Goal: Check status: Check status

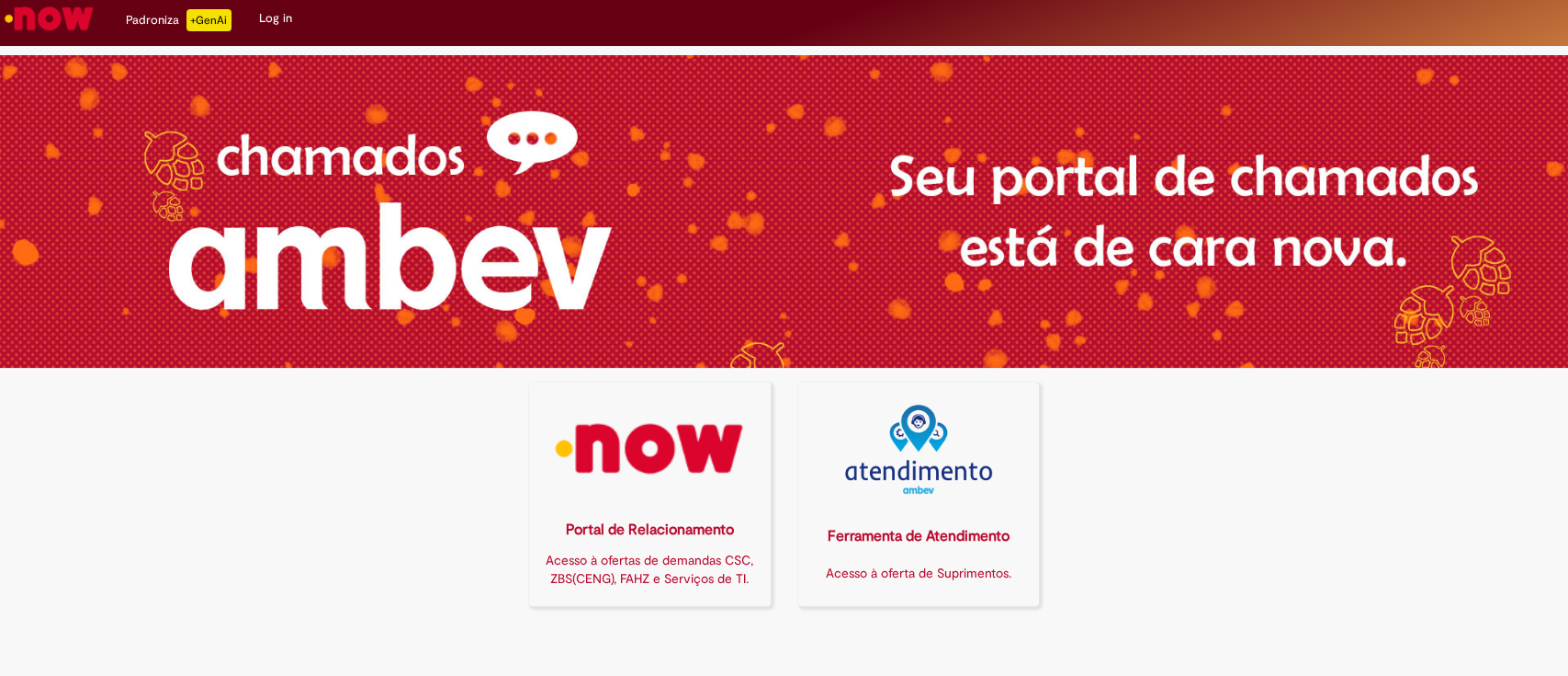
click at [692, 412] on img at bounding box center [650, 449] width 218 height 90
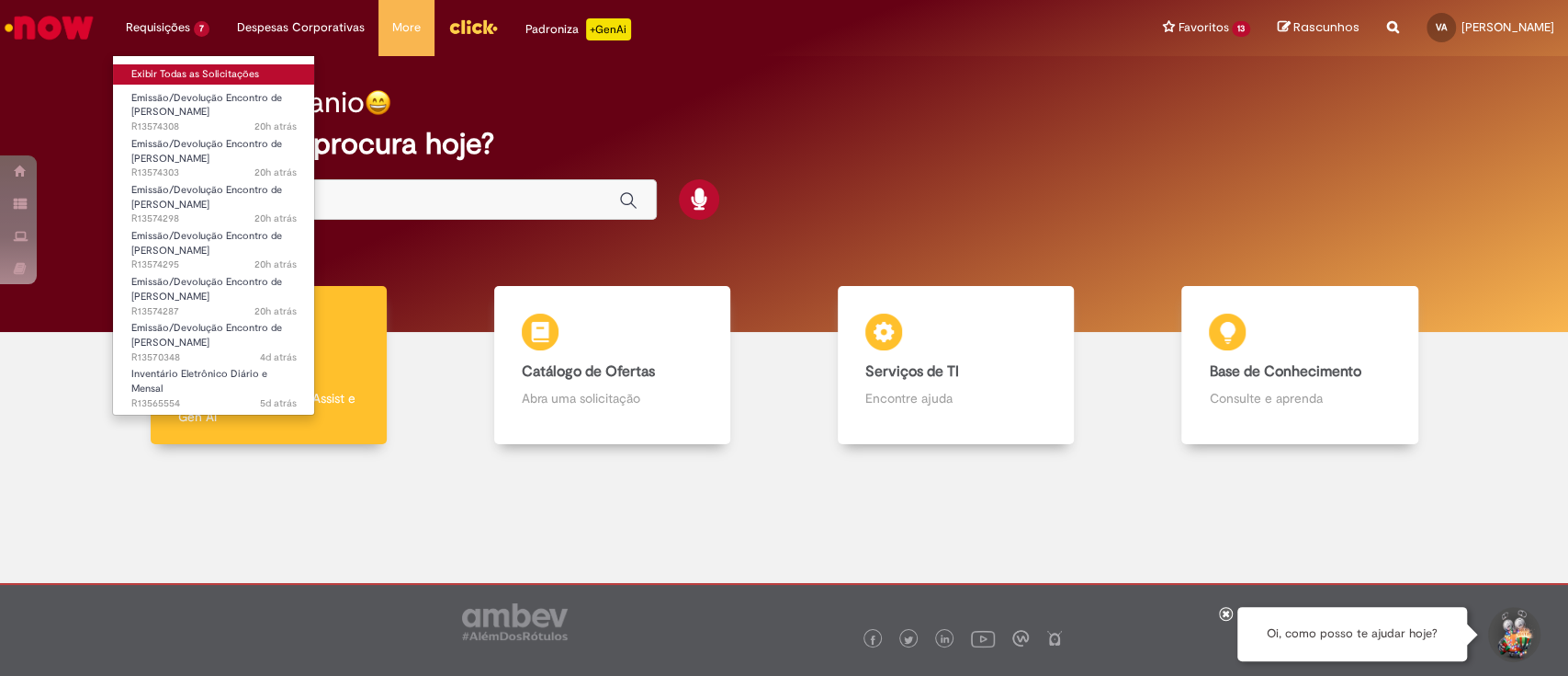
click at [180, 71] on link "Exibir Todas as Solicitações" at bounding box center [214, 75] width 202 height 20
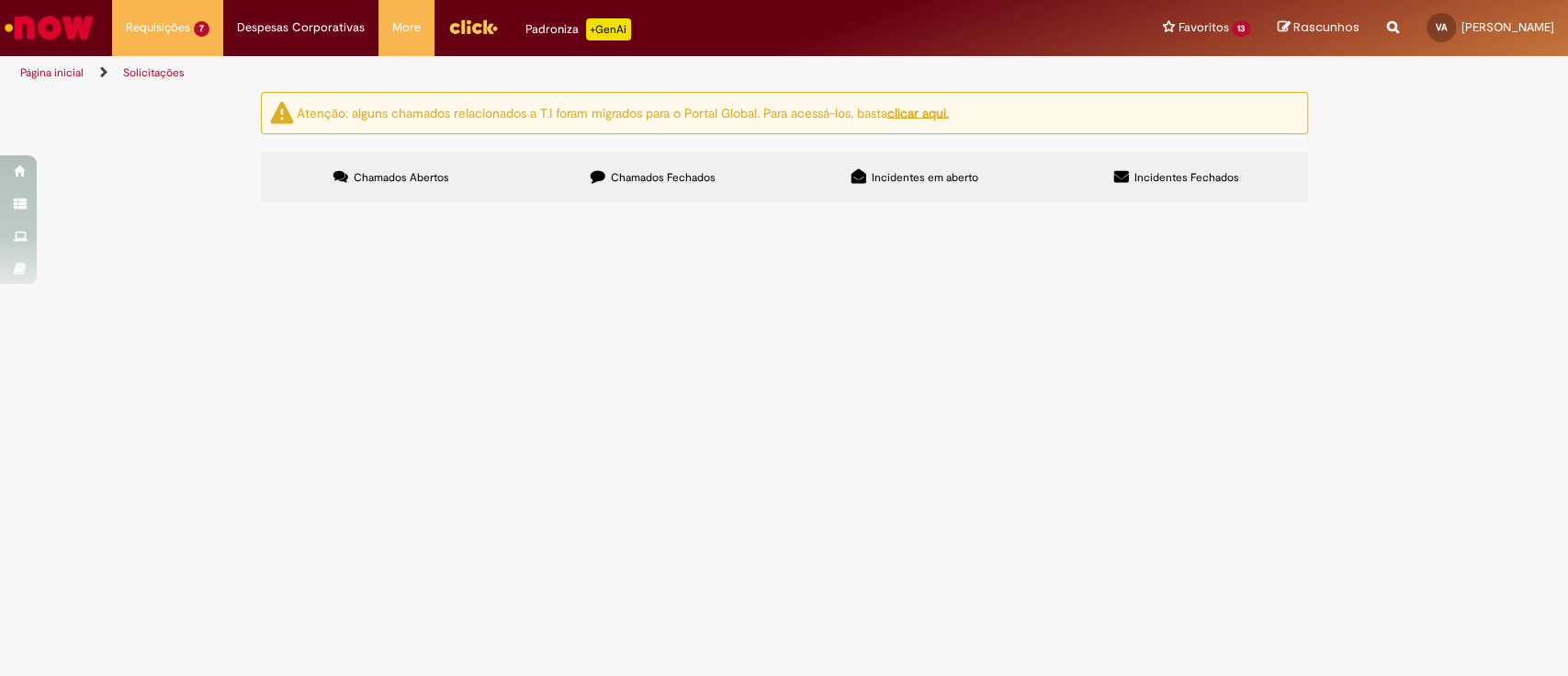
click at [1447, 208] on div "Atenção: alguns chamados relacionados a T.I foram migrados para o Portal Global…" at bounding box center [784, 149] width 1568 height 115
click at [0, 0] on span "Emissão/Devolução Encontro de Contas Fornecedor" at bounding box center [0, 0] width 0 height 0
drag, startPoint x: 769, startPoint y: 460, endPoint x: 818, endPoint y: 479, distance: 52.6
click at [0, 0] on span "Cobrança Anomalias Empurrada 01-08 até 31-08 - CONLOG" at bounding box center [0, 0] width 0 height 0
click at [683, 180] on span "Chamados Fechados" at bounding box center [663, 177] width 104 height 15
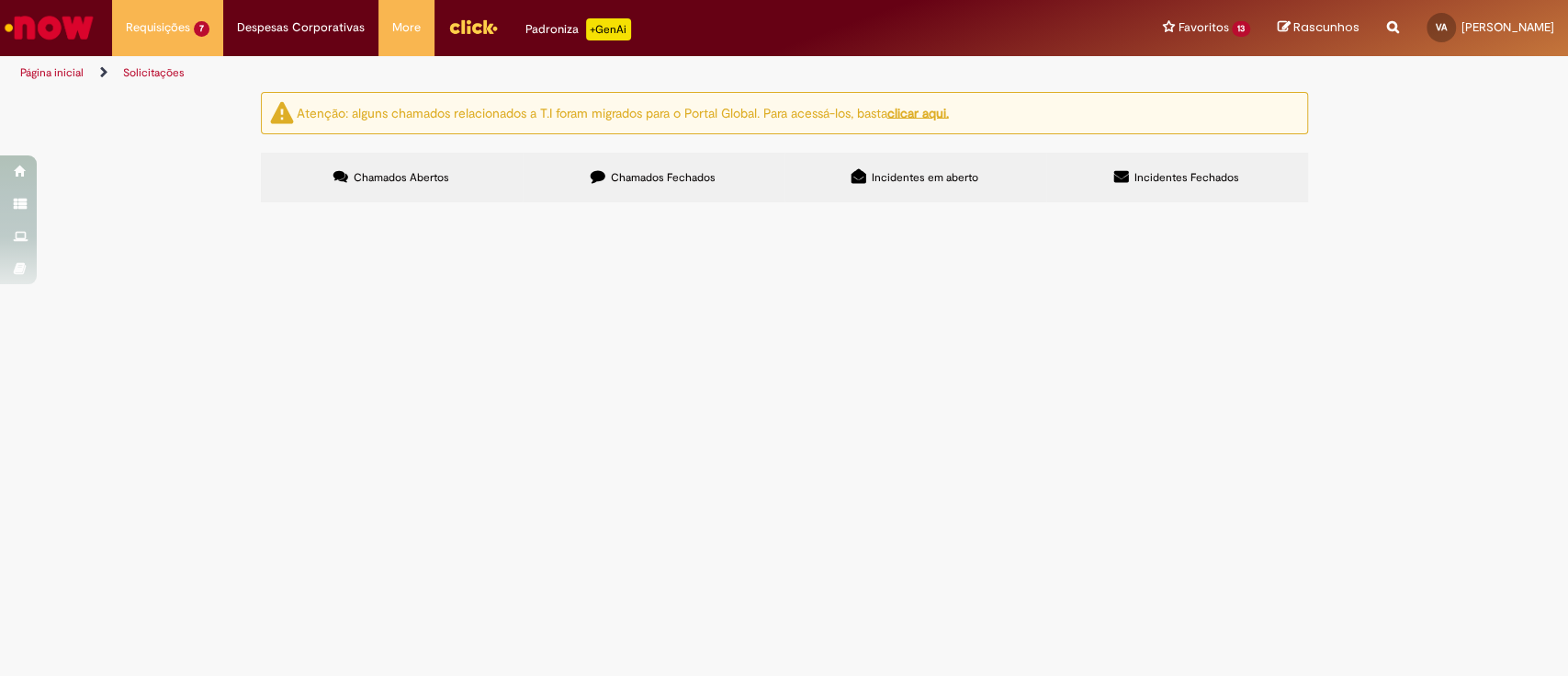
scroll to position [974, 0]
click at [0, 0] on link at bounding box center [0, 0] width 0 height 0
click at [0, 0] on input "Pesquisar" at bounding box center [0, 0] width 0 height 0
type input "***"
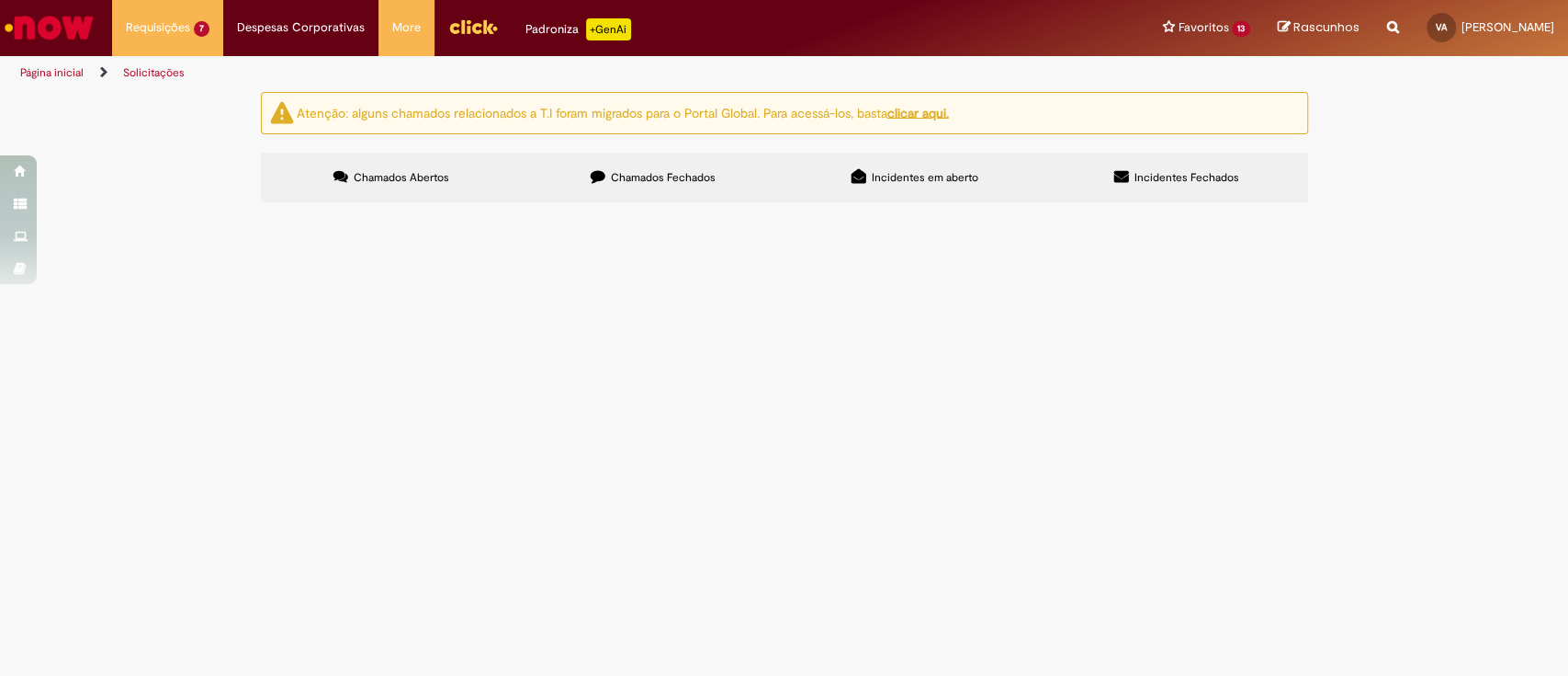
click at [0, 0] on button "Pesquisar" at bounding box center [0, 0] width 0 height 0
click at [0, 0] on input "Pesquisar" at bounding box center [0, 0] width 0 height 0
click at [388, 179] on span "Chamados Abertos" at bounding box center [402, 177] width 96 height 15
click at [675, 177] on span "Chamados Fechados" at bounding box center [663, 177] width 104 height 15
click at [1444, 208] on div "Atenção: alguns chamados relacionados a T.I foram migrados para o Portal Global…" at bounding box center [784, 149] width 1568 height 115
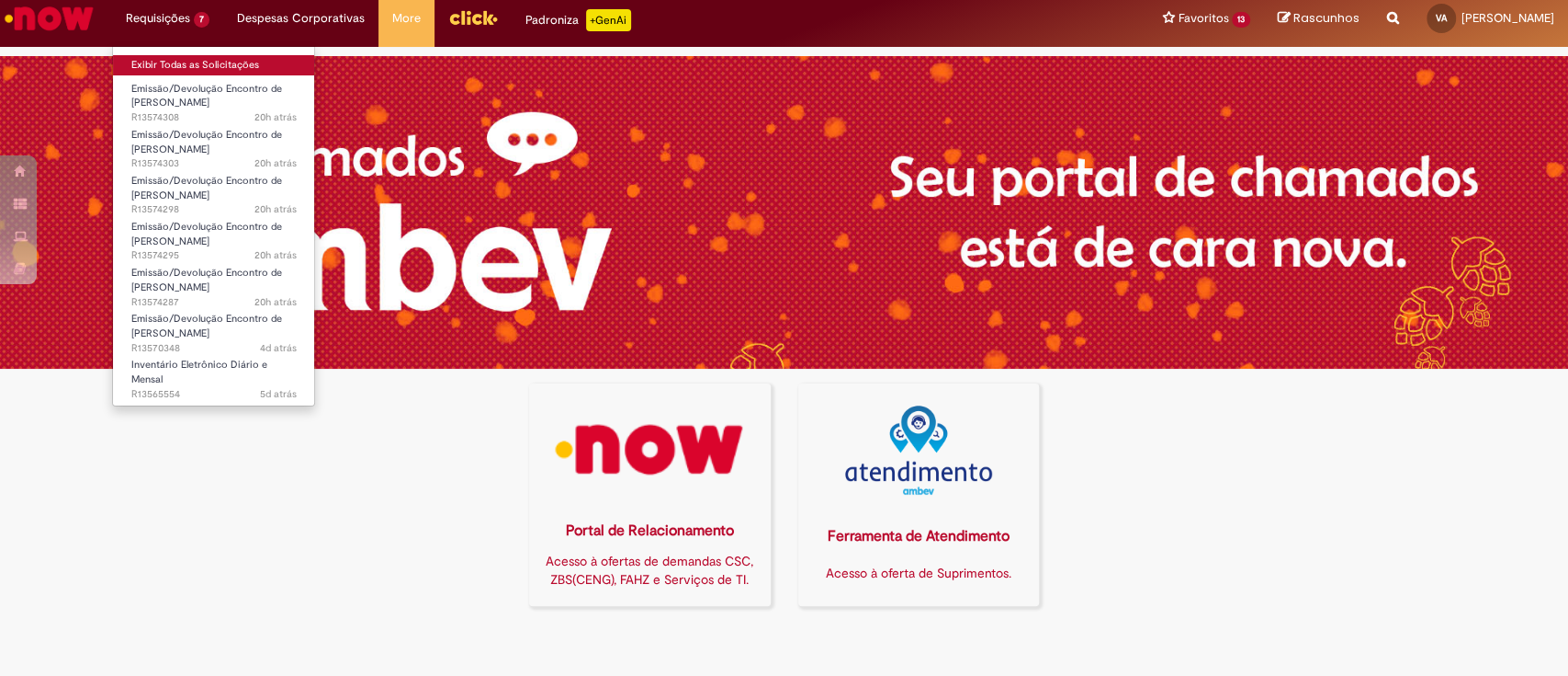
click at [169, 63] on link "Exibir Todas as Solicitações" at bounding box center [214, 65] width 202 height 20
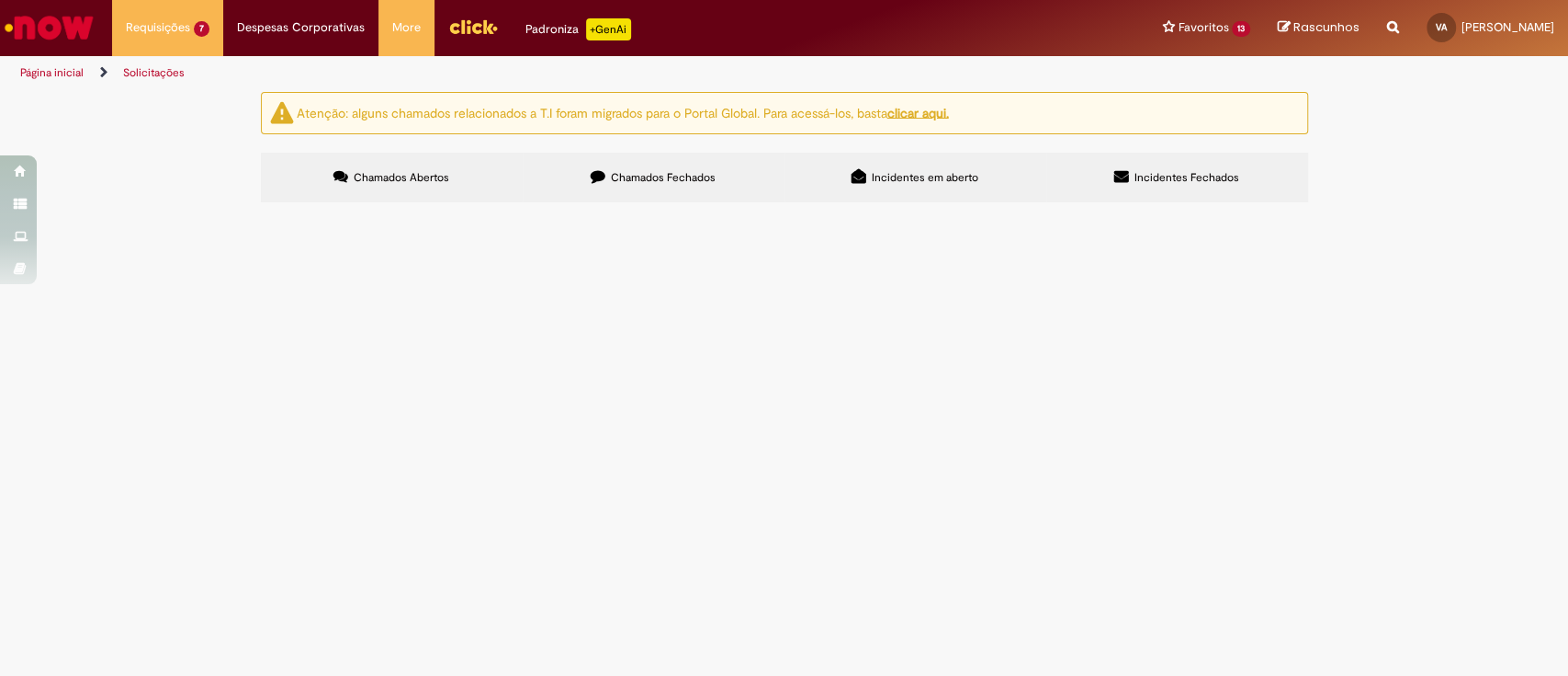
click at [664, 178] on span "Chamados Fechados" at bounding box center [663, 177] width 104 height 15
click at [0, 0] on div at bounding box center [0, 0] width 0 height 0
click at [408, 173] on span "Chamados Abertos" at bounding box center [402, 177] width 96 height 15
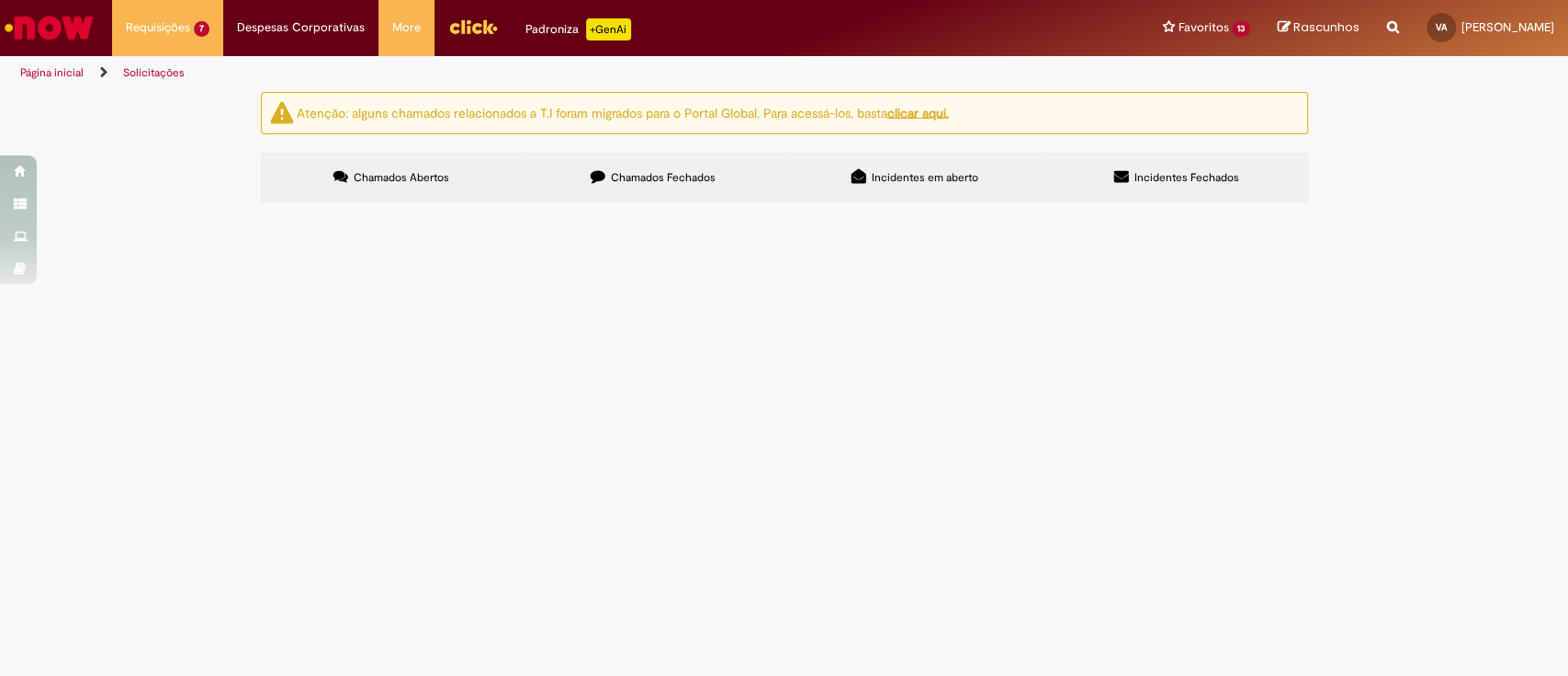
click at [0, 0] on span "Item com erro de integração entre wms e IE." at bounding box center [0, 0] width 0 height 0
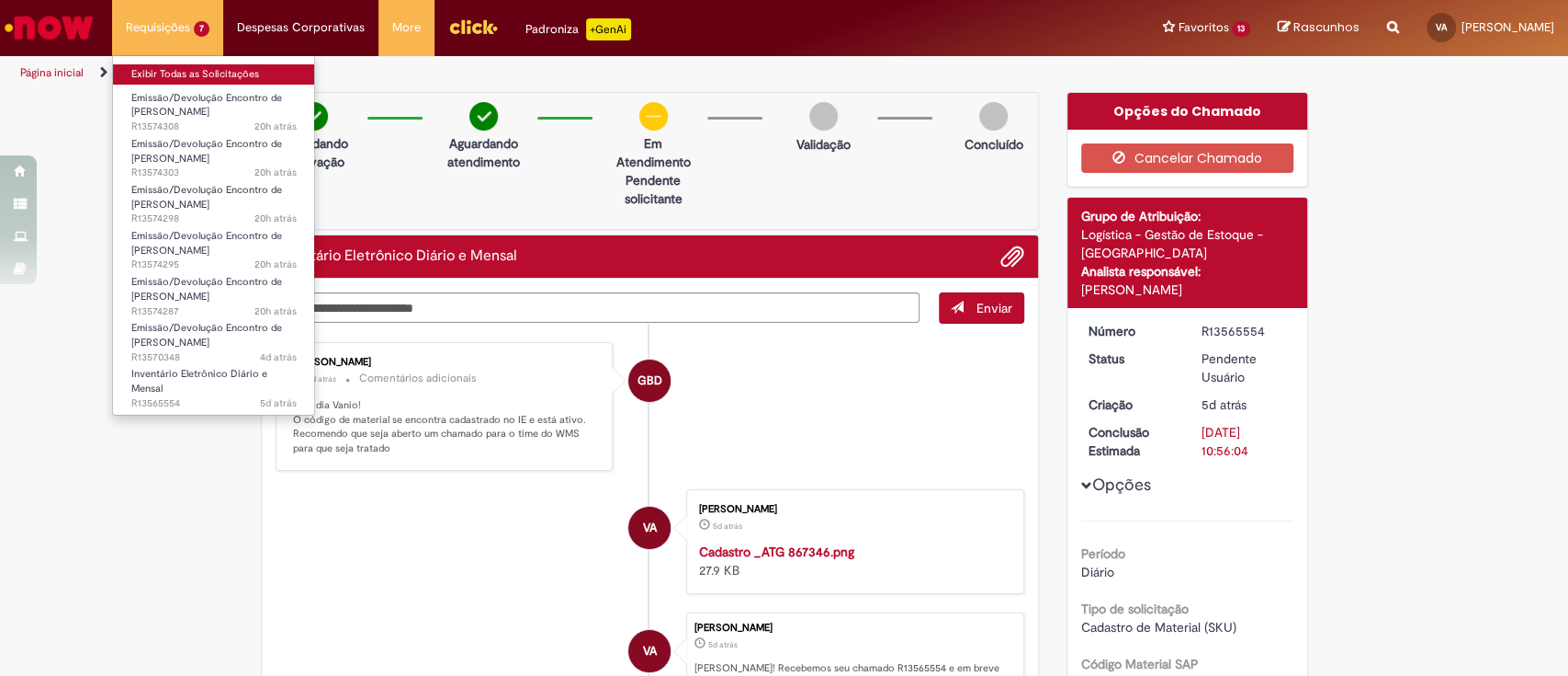
click at [187, 72] on link "Exibir Todas as Solicitações" at bounding box center [214, 75] width 202 height 20
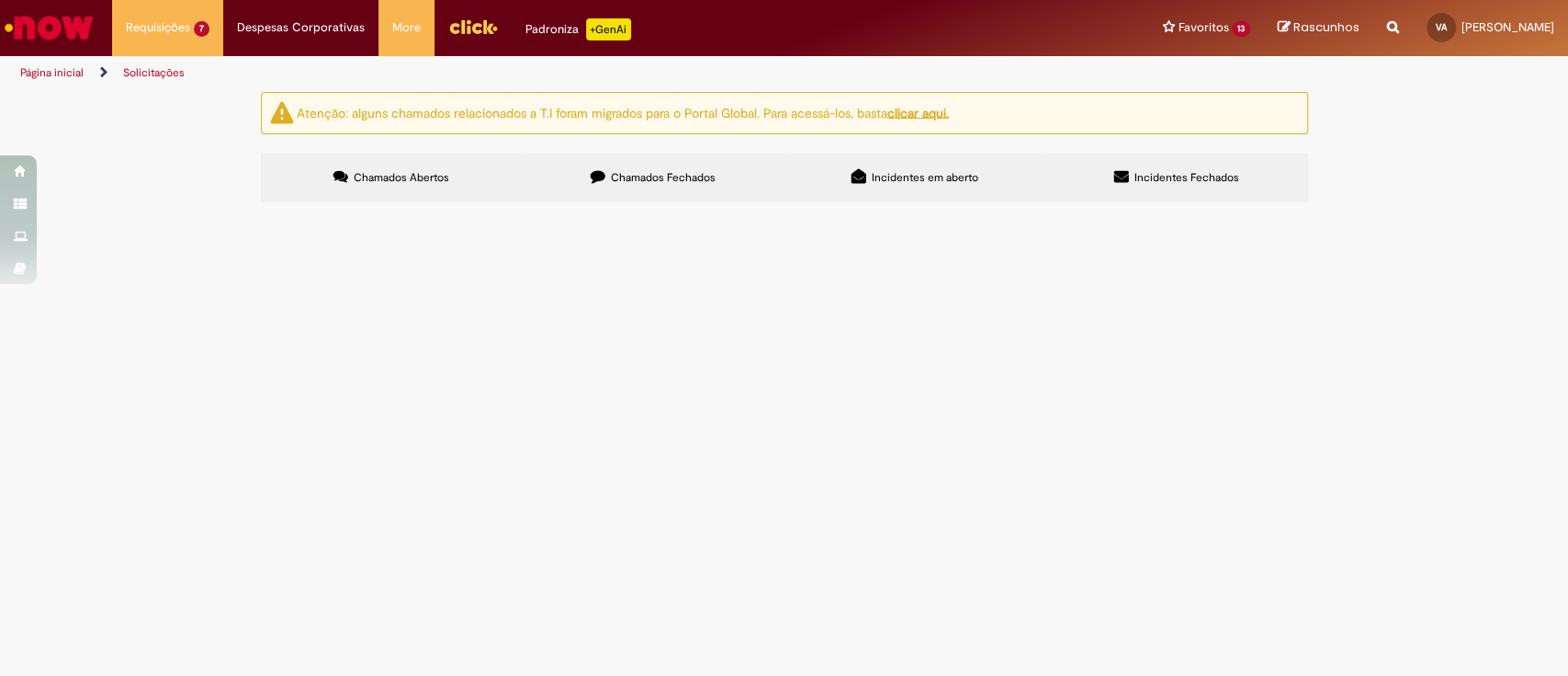
click at [0, 0] on span "Item com erro de integração entre wms e IE." at bounding box center [0, 0] width 0 height 0
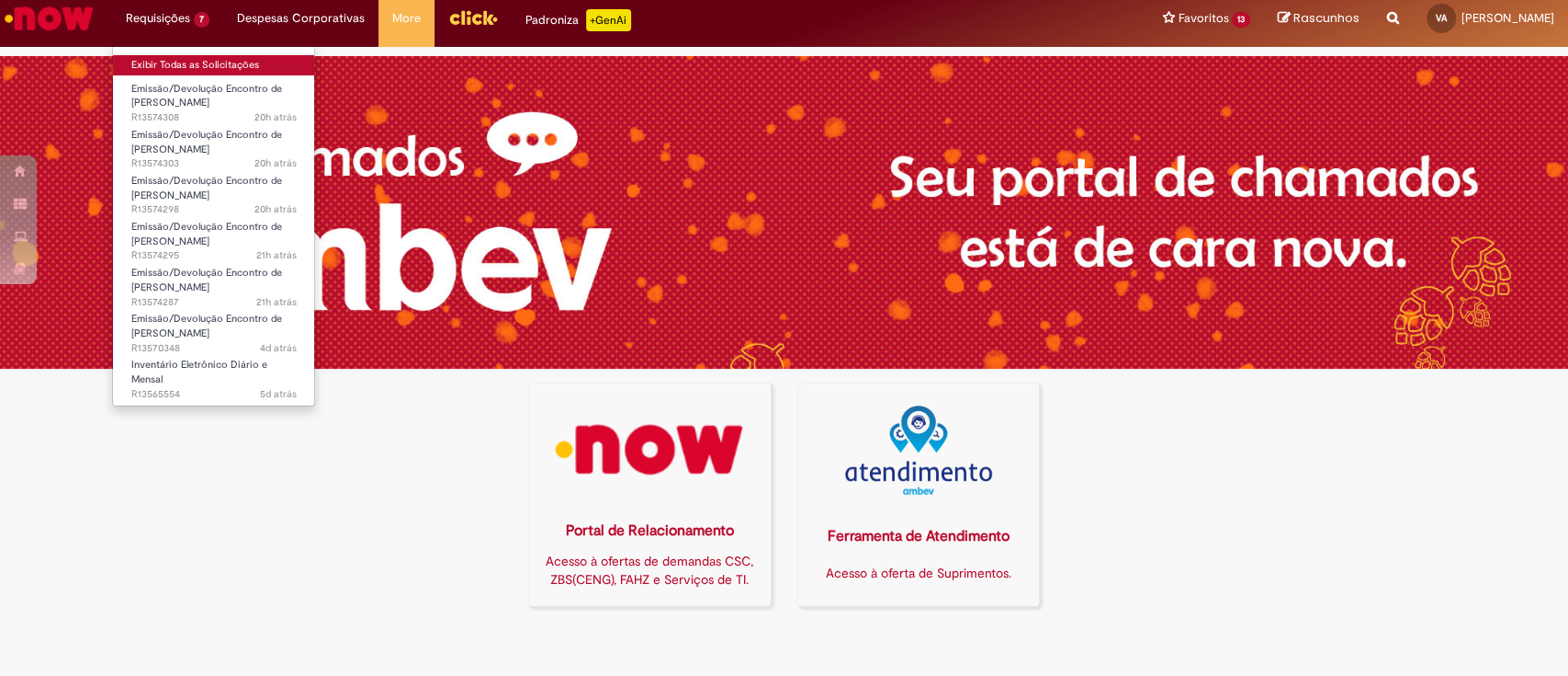
click at [170, 64] on link "Exibir Todas as Solicitações" at bounding box center [214, 65] width 202 height 20
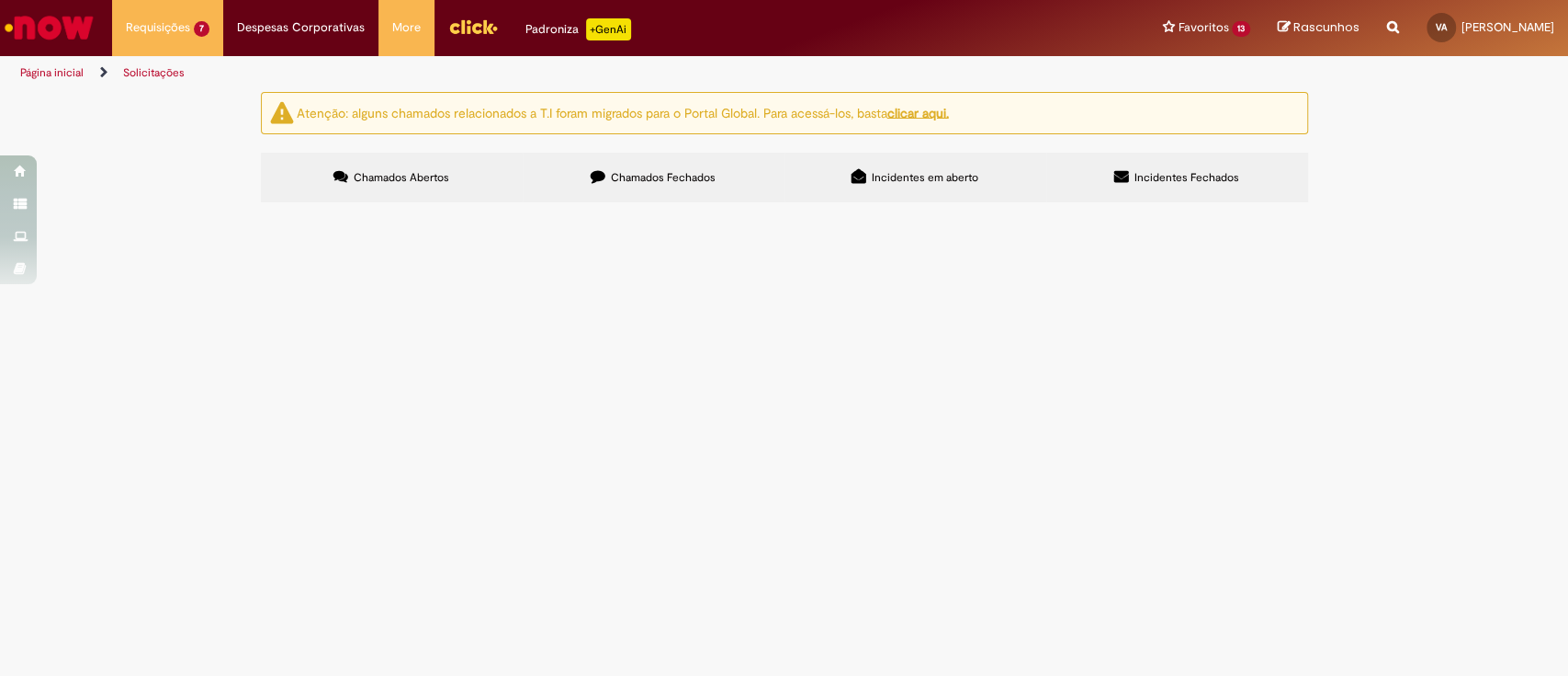
click at [679, 173] on span "Chamados Fechados" at bounding box center [663, 177] width 104 height 15
click at [0, 0] on span "Boa noite, solicito cadastro deste SKU, pois voltou a ter erro, conforme anexo.…" at bounding box center [0, 0] width 0 height 0
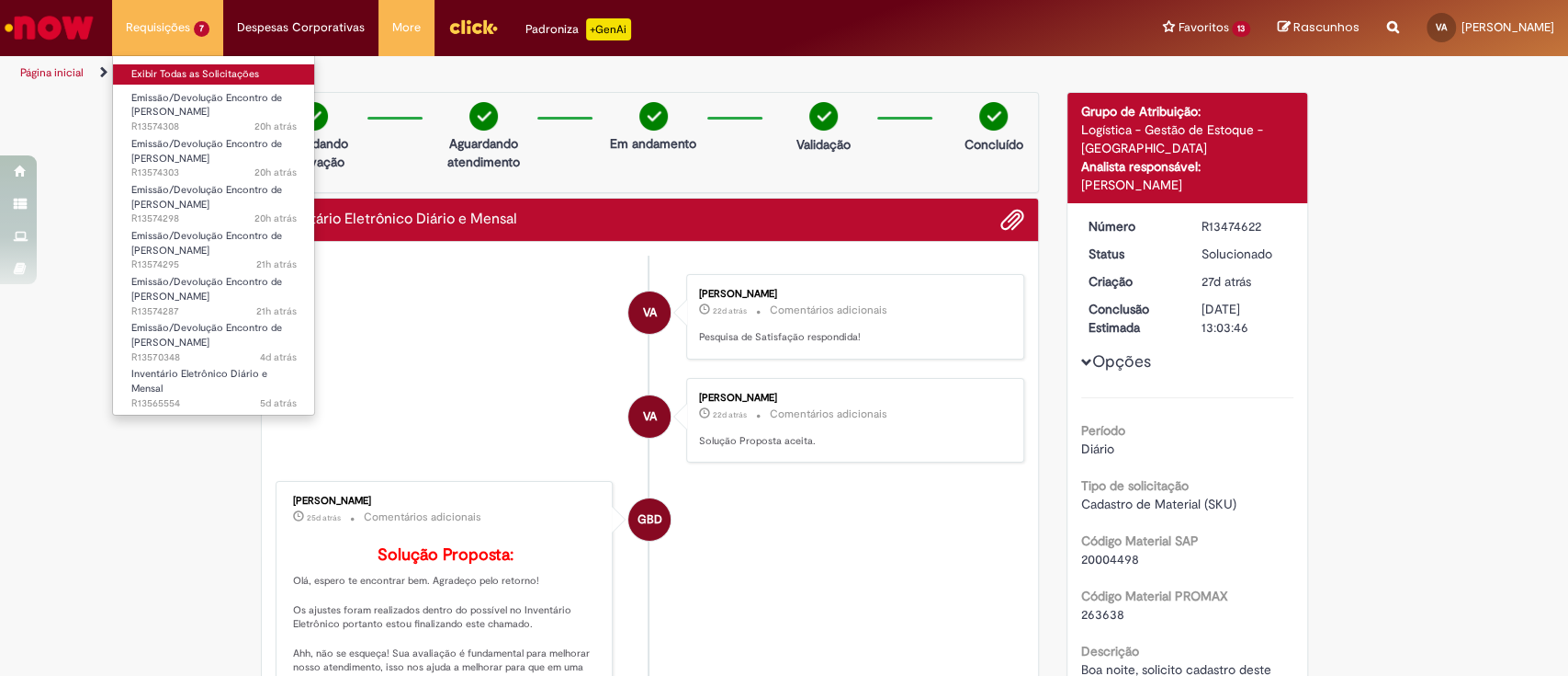
click at [169, 77] on link "Exibir Todas as Solicitações" at bounding box center [214, 75] width 202 height 20
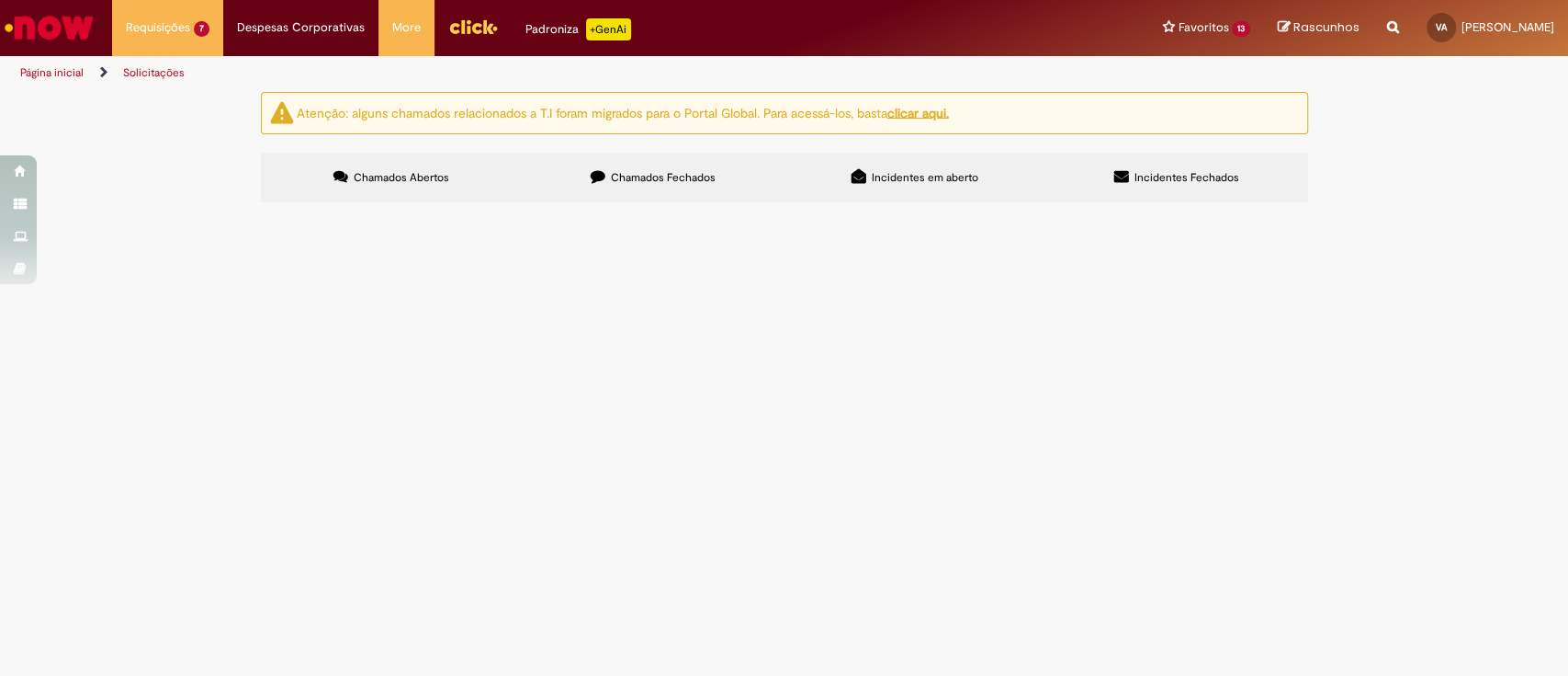
click at [676, 178] on span "Chamados Fechados" at bounding box center [663, 177] width 104 height 15
click at [0, 0] on span "Boa noite, solicito cadastro deste SKU, pois voltou a ter erro, conforme anexo.…" at bounding box center [0, 0] width 0 height 0
click at [683, 172] on span "Chamados Fechados" at bounding box center [663, 177] width 104 height 15
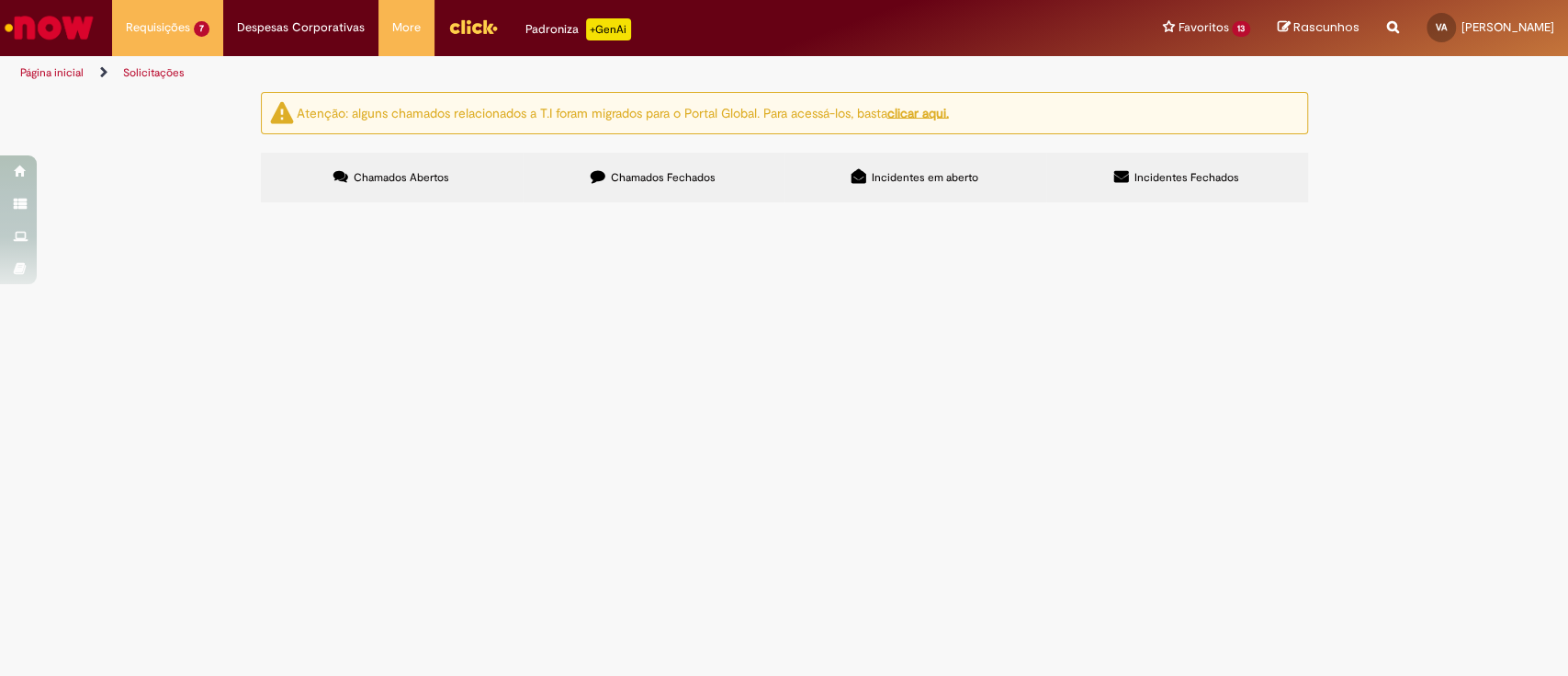
click at [0, 0] on icon at bounding box center [0, 0] width 0 height 0
click at [928, 172] on span "Incidentes em aberto" at bounding box center [924, 177] width 106 height 15
click at [395, 172] on span "Chamados Abertos" at bounding box center [402, 177] width 96 height 15
click at [0, 0] on span "Item com erro de integração entre wms e IE." at bounding box center [0, 0] width 0 height 0
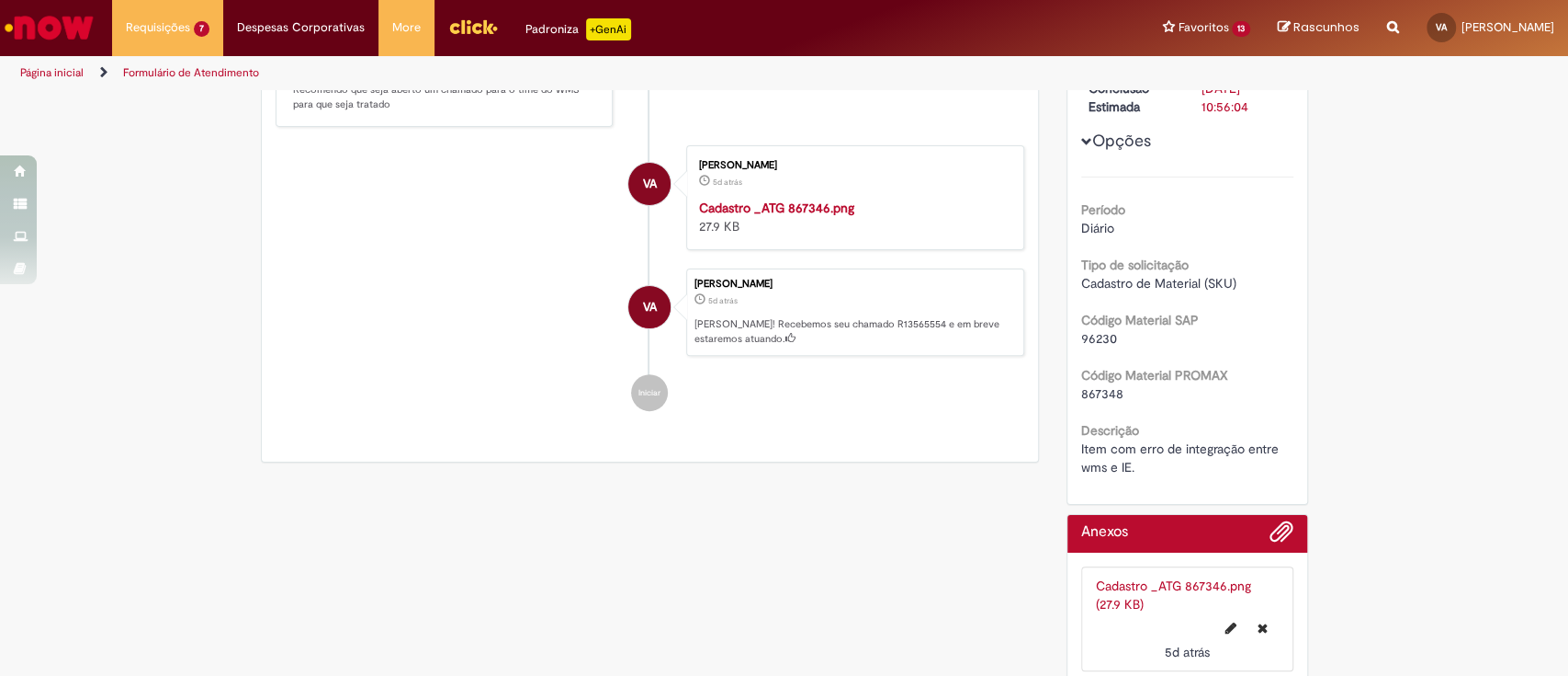
scroll to position [435, 0]
